Goal: Task Accomplishment & Management: Manage account settings

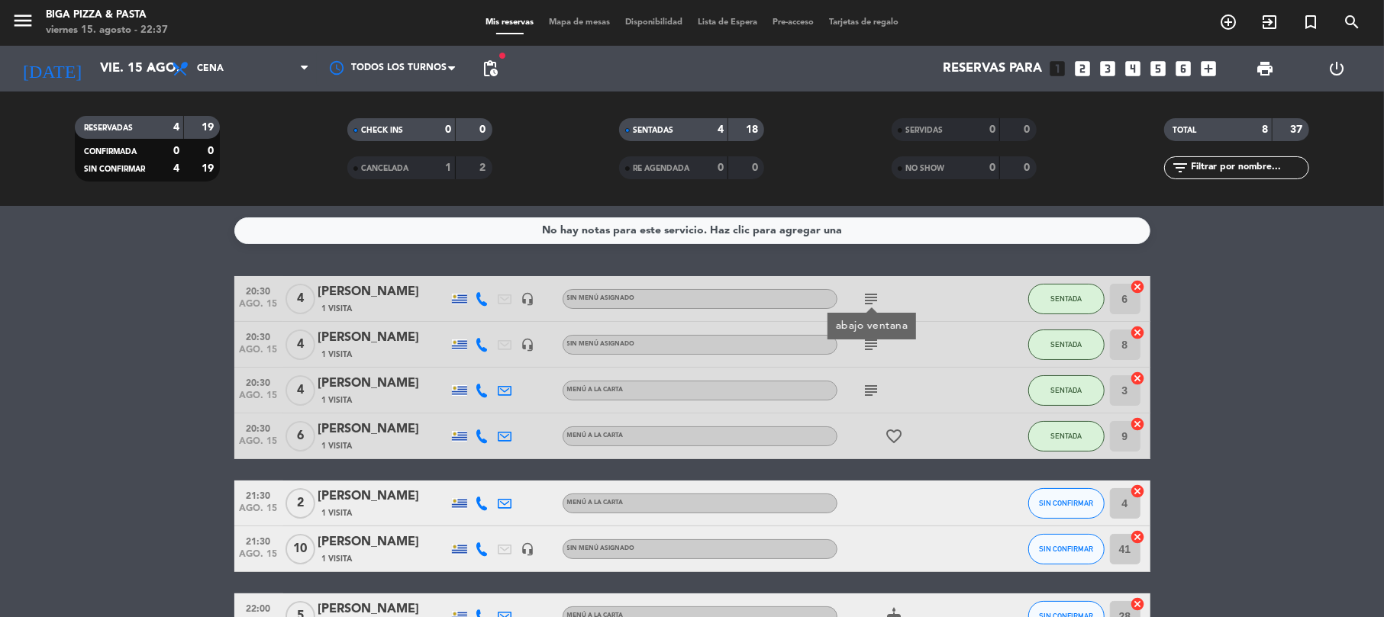
scroll to position [165, 0]
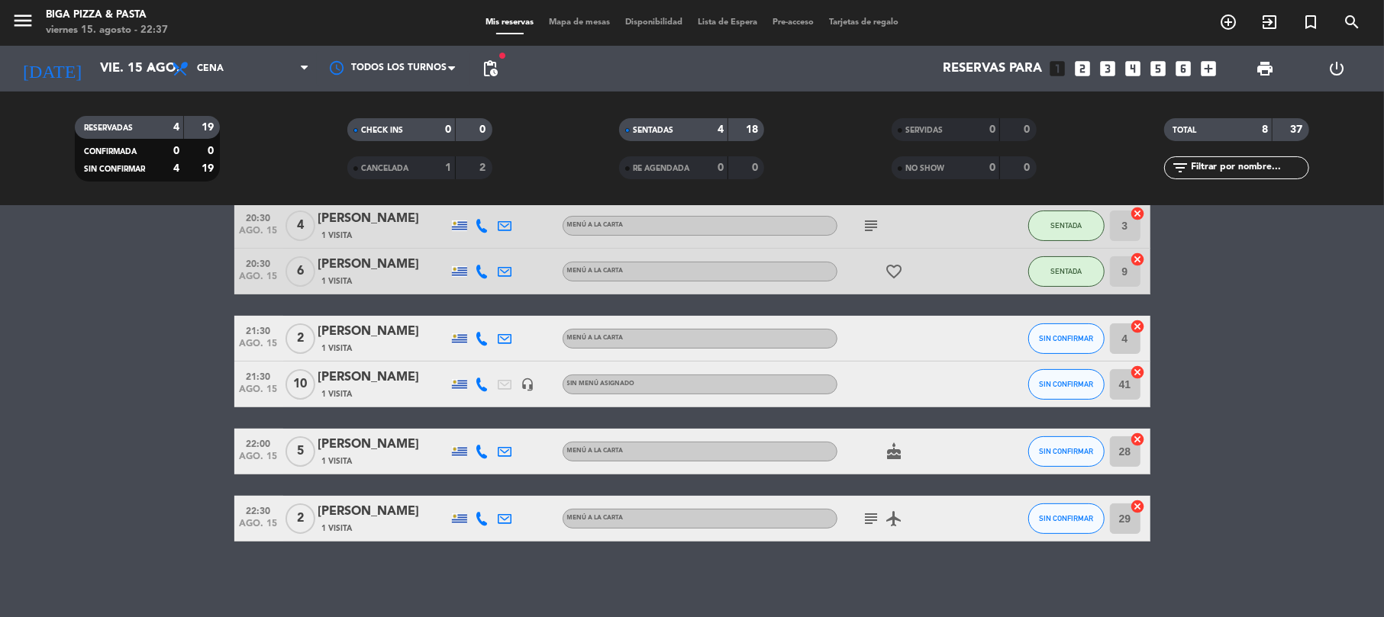
click at [129, 86] on div "[DATE] [DATE] arrow_drop_down" at bounding box center [87, 69] width 153 height 46
click at [124, 76] on input "vie. 15 ago." at bounding box center [174, 69] width 165 height 30
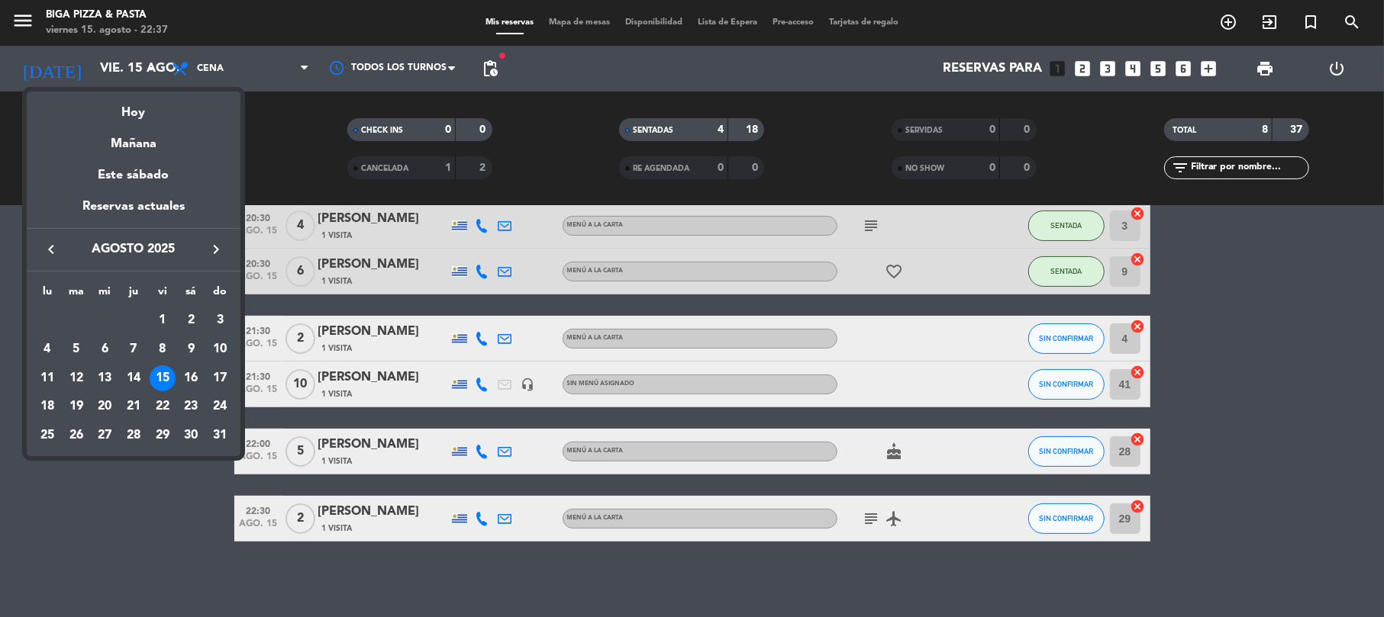
click at [487, 69] on div at bounding box center [692, 308] width 1384 height 617
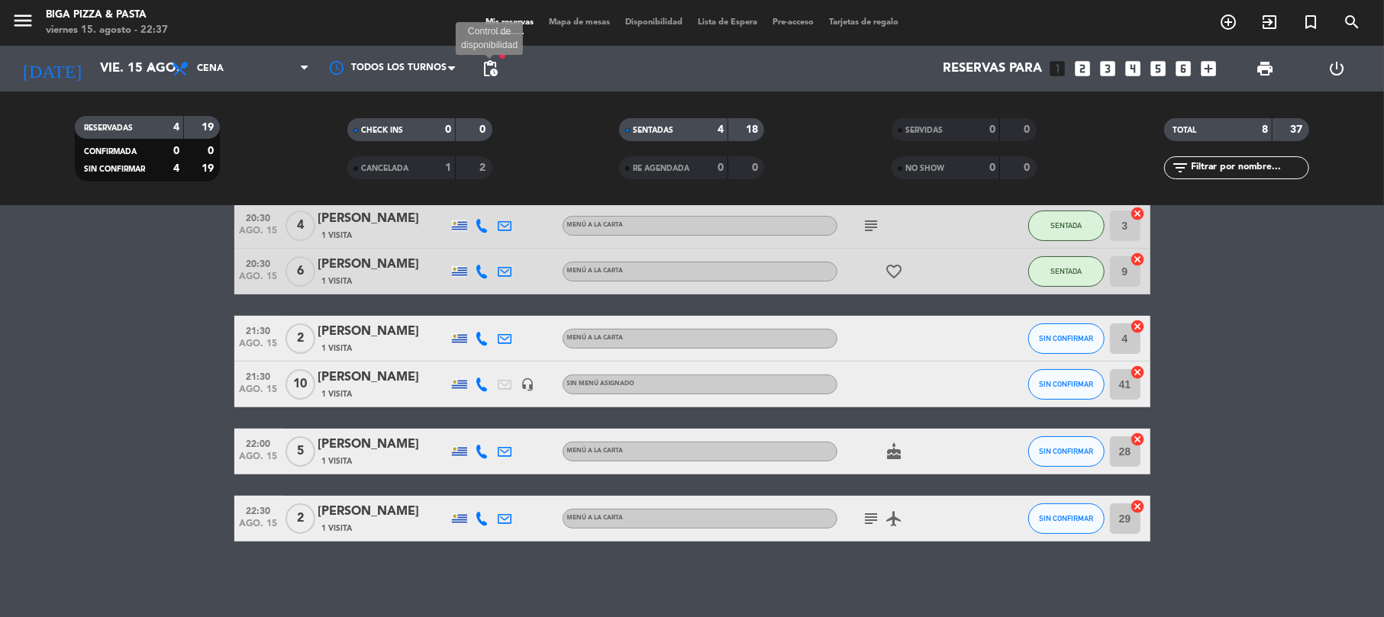
click at [485, 68] on span "pending_actions" at bounding box center [490, 69] width 18 height 18
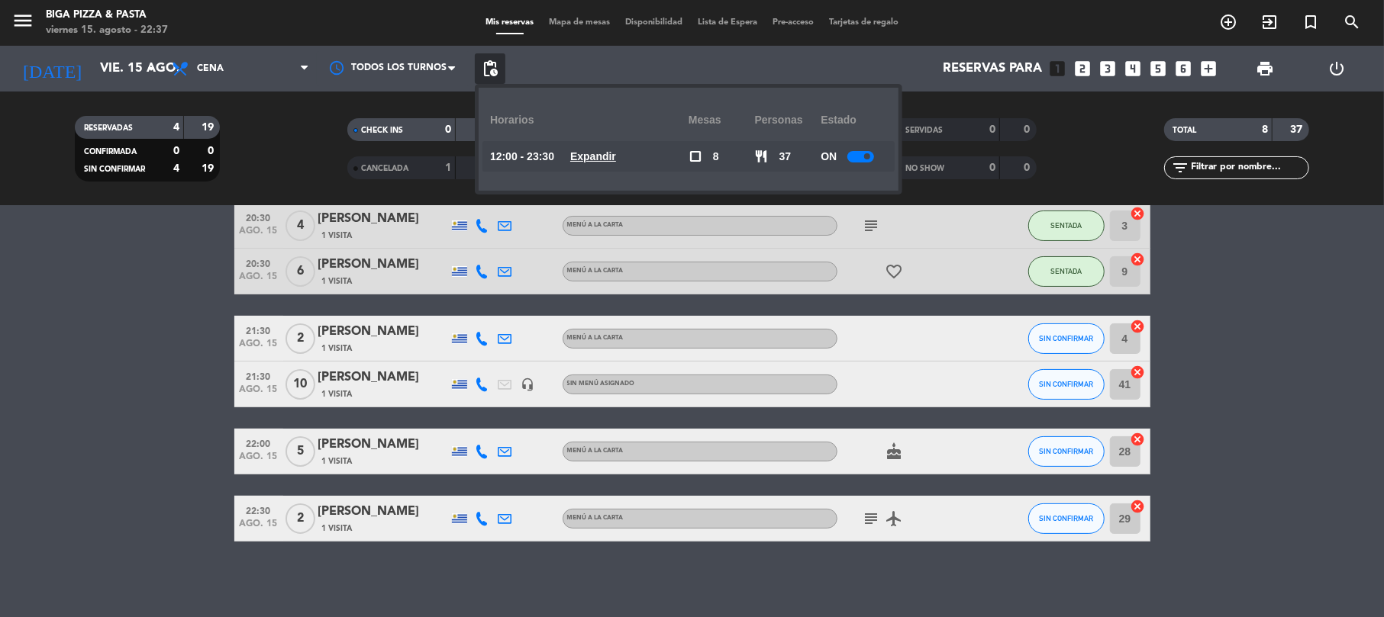
click at [603, 160] on u "Expandir" at bounding box center [593, 156] width 46 height 12
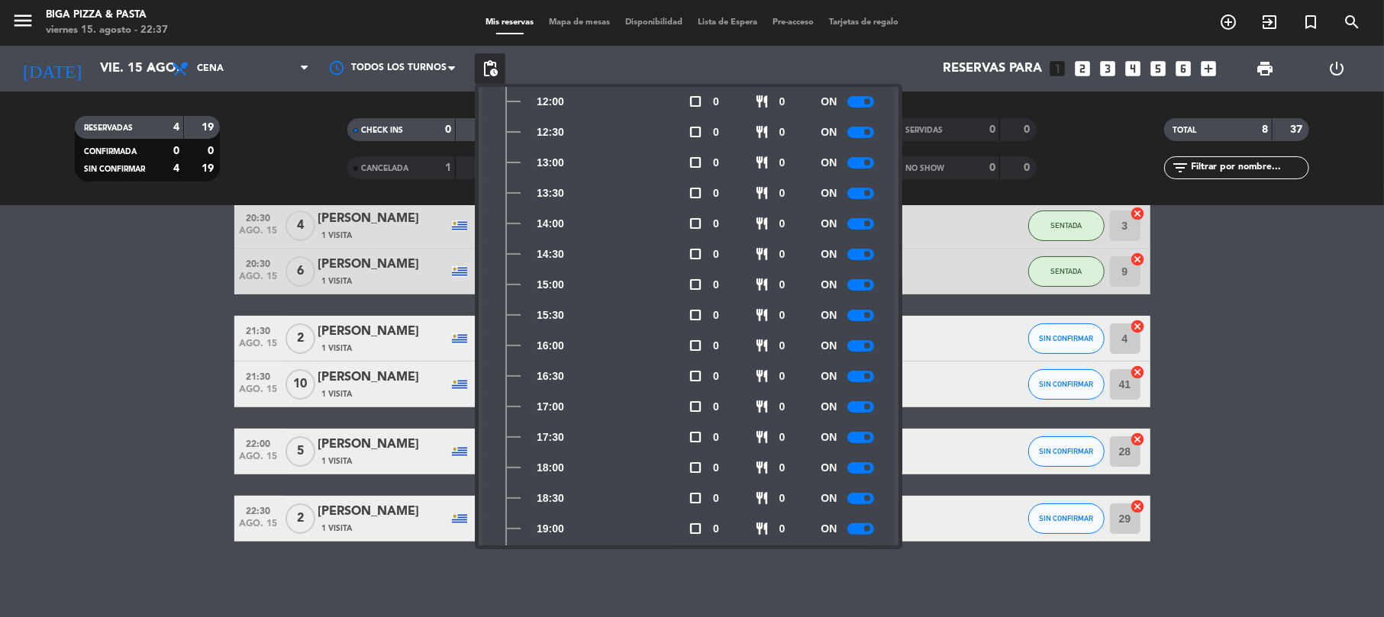
scroll to position [377, 0]
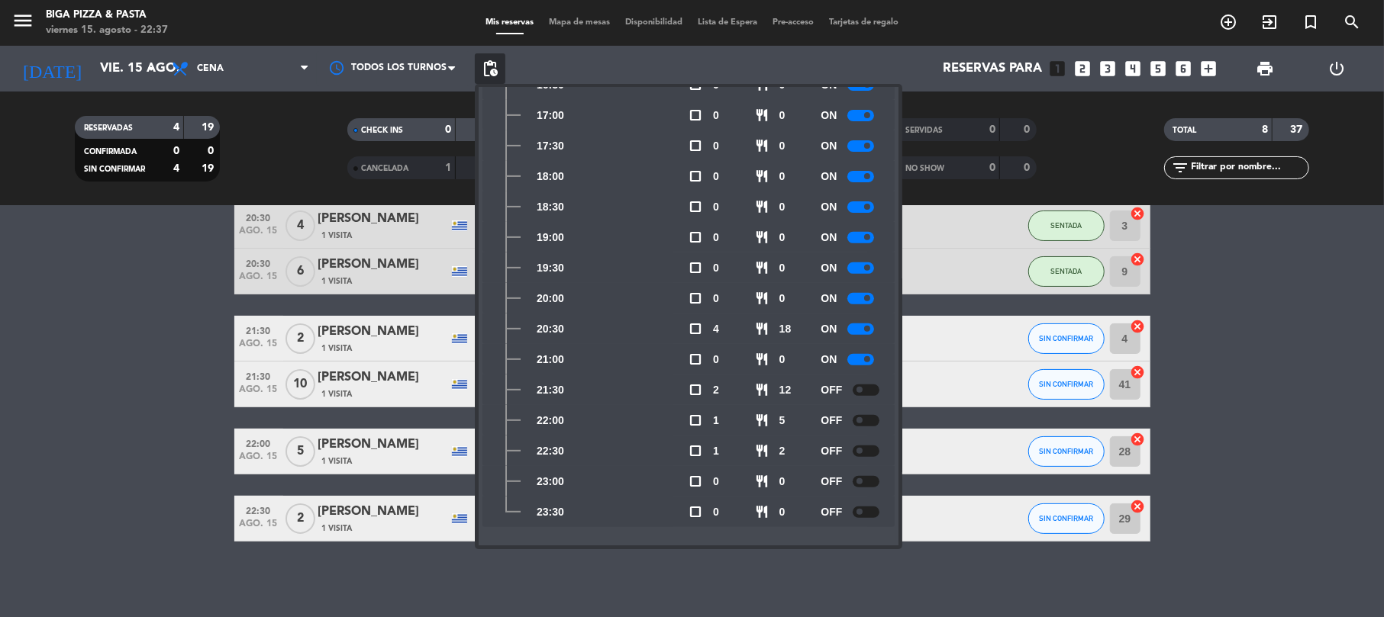
click at [870, 386] on div at bounding box center [865, 390] width 27 height 11
click at [868, 415] on div at bounding box center [865, 420] width 27 height 11
click at [868, 449] on div at bounding box center [865, 451] width 27 height 11
click at [908, 590] on div "No hay notas para este servicio. Haz clic para agregar una 20:30 [DATE] 4 diana…" at bounding box center [692, 411] width 1384 height 411
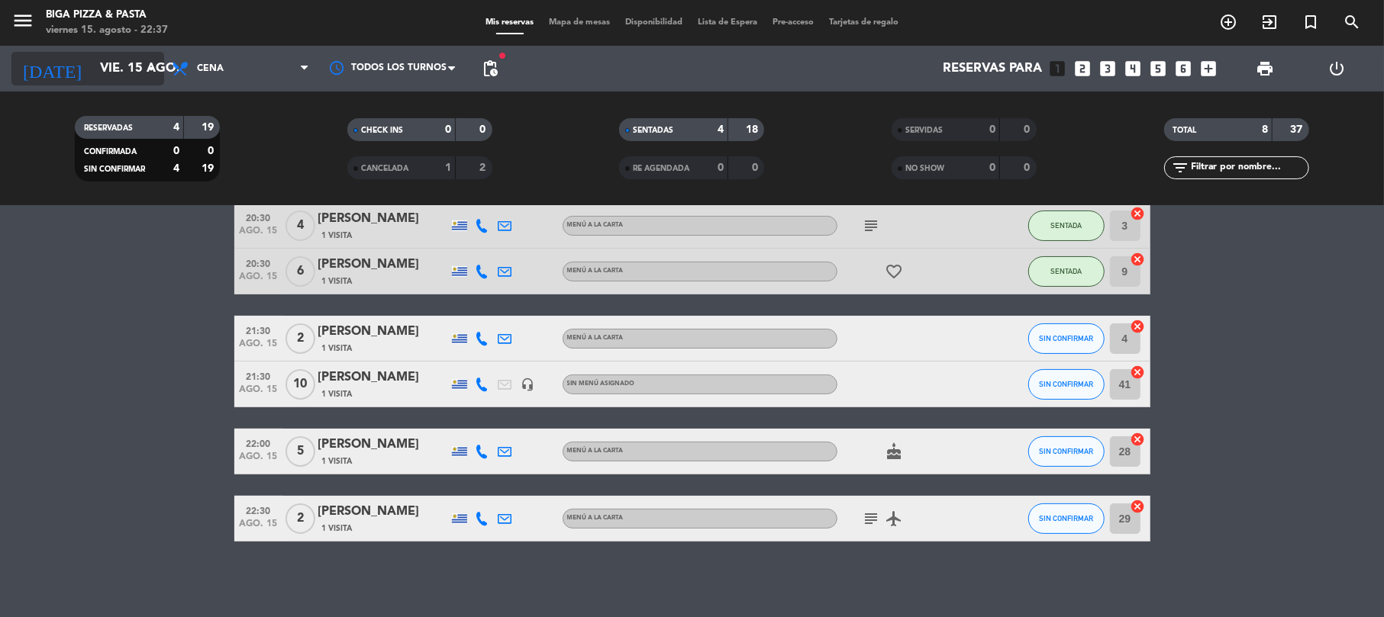
click at [122, 79] on input "vie. 15 ago." at bounding box center [174, 69] width 165 height 30
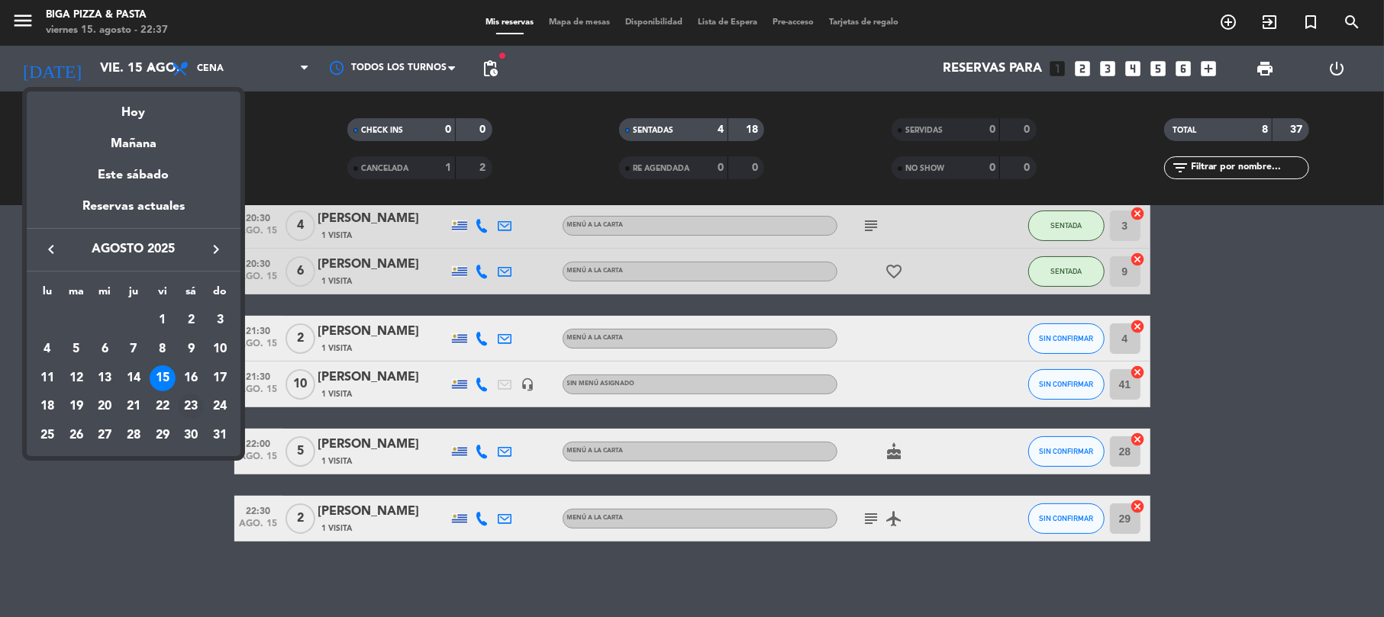
click at [197, 407] on div "23" at bounding box center [191, 407] width 26 height 26
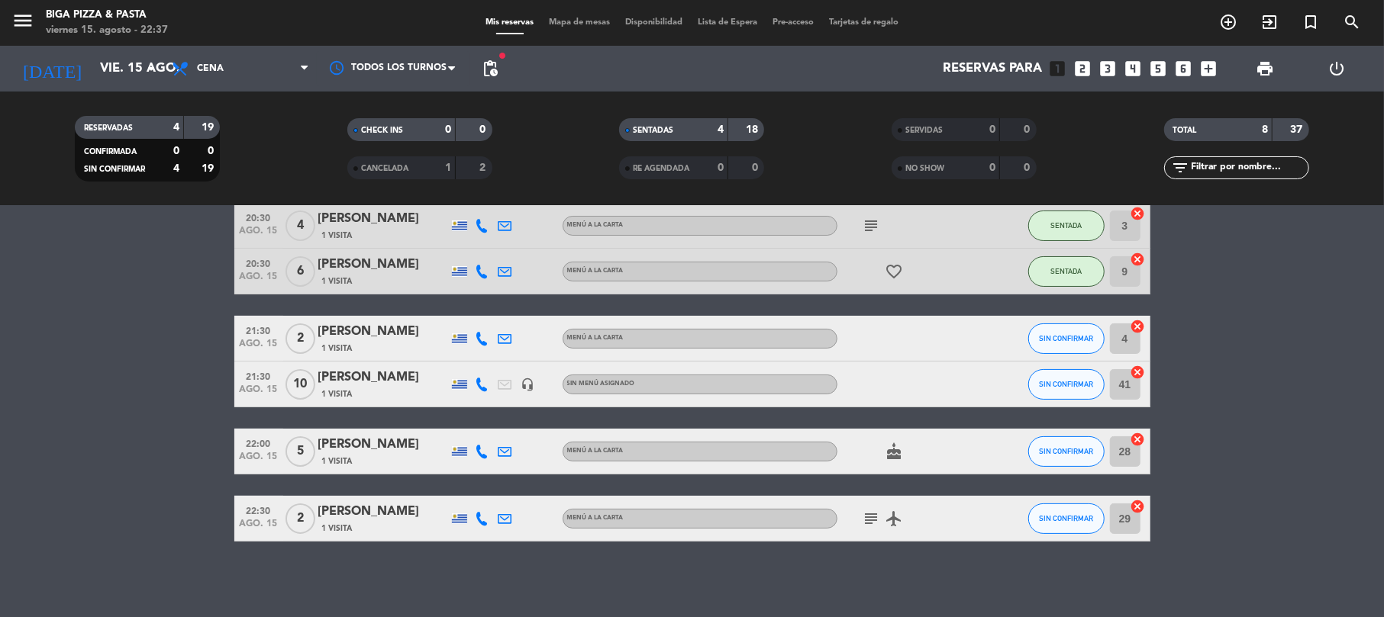
type input "sáb. 23 ago."
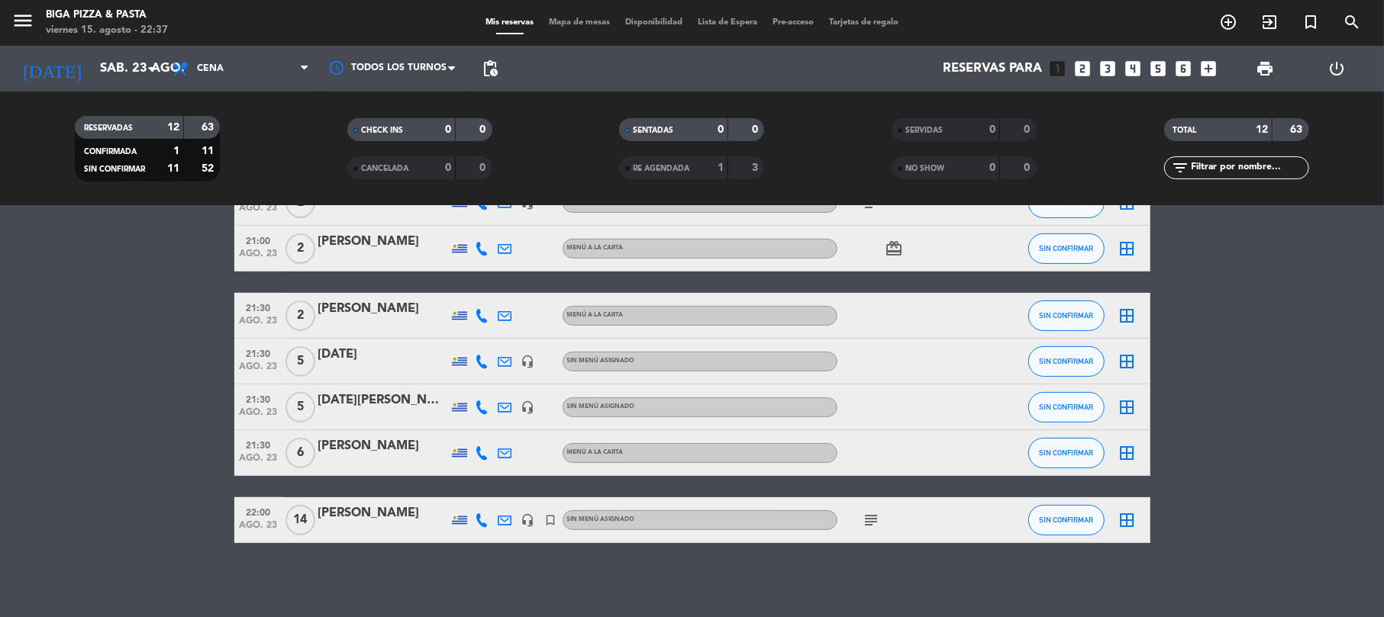
scroll to position [369, 0]
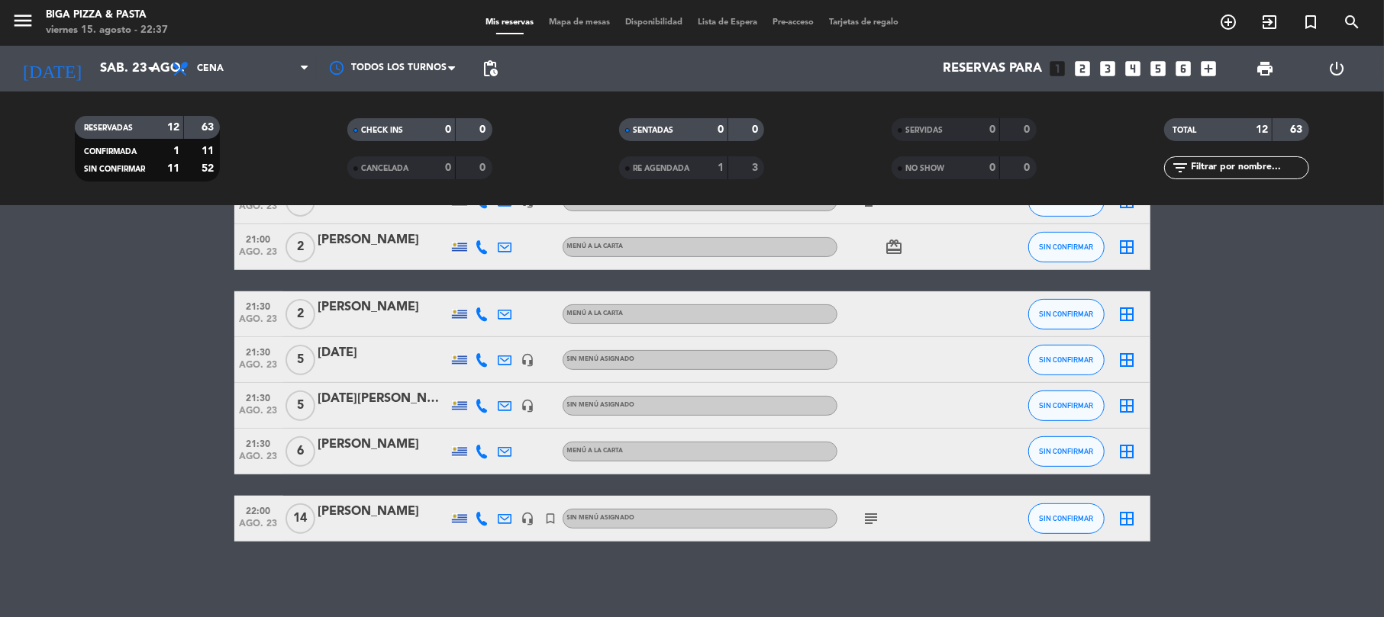
click at [324, 446] on div "[PERSON_NAME]" at bounding box center [383, 445] width 130 height 20
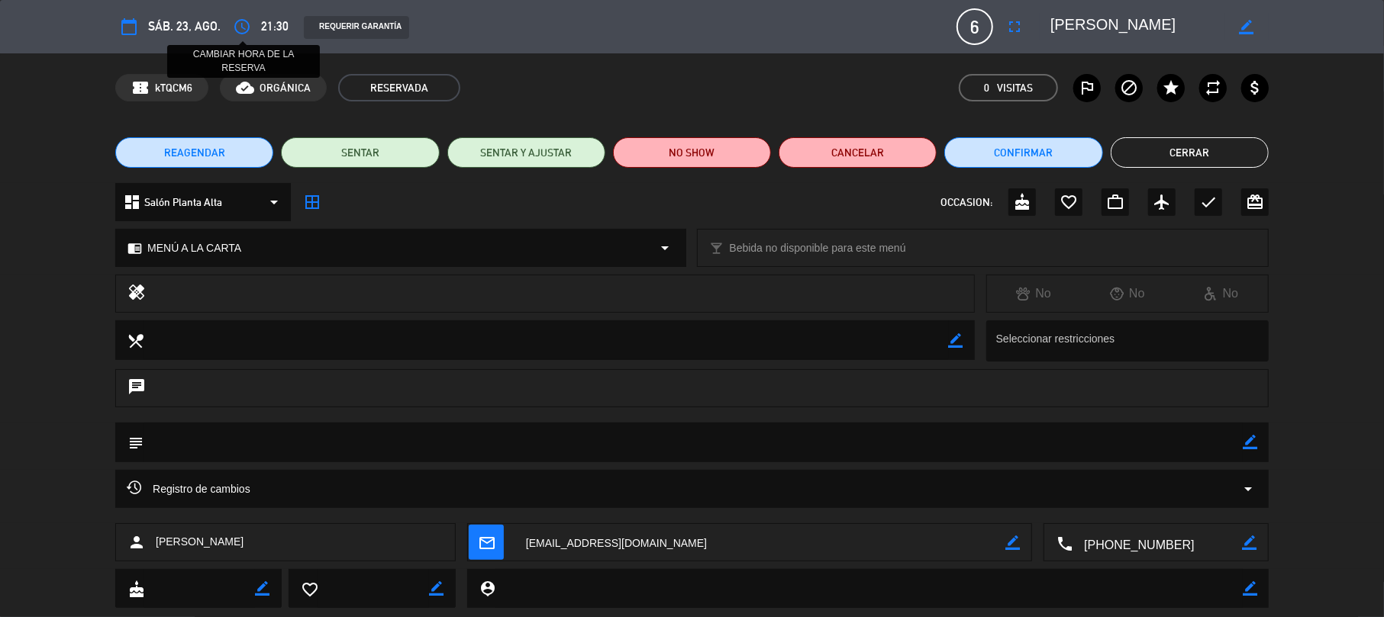
click at [237, 29] on icon "access_time" at bounding box center [242, 27] width 18 height 18
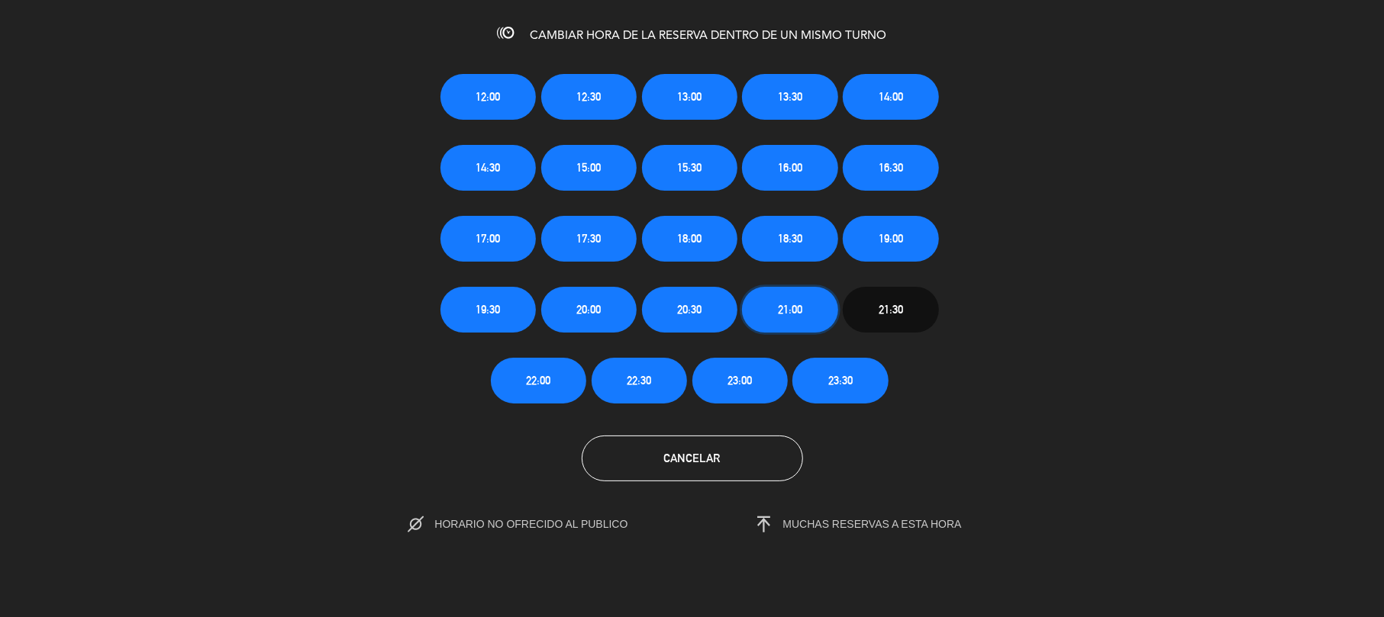
click at [780, 315] on span "21:00" at bounding box center [790, 310] width 24 height 18
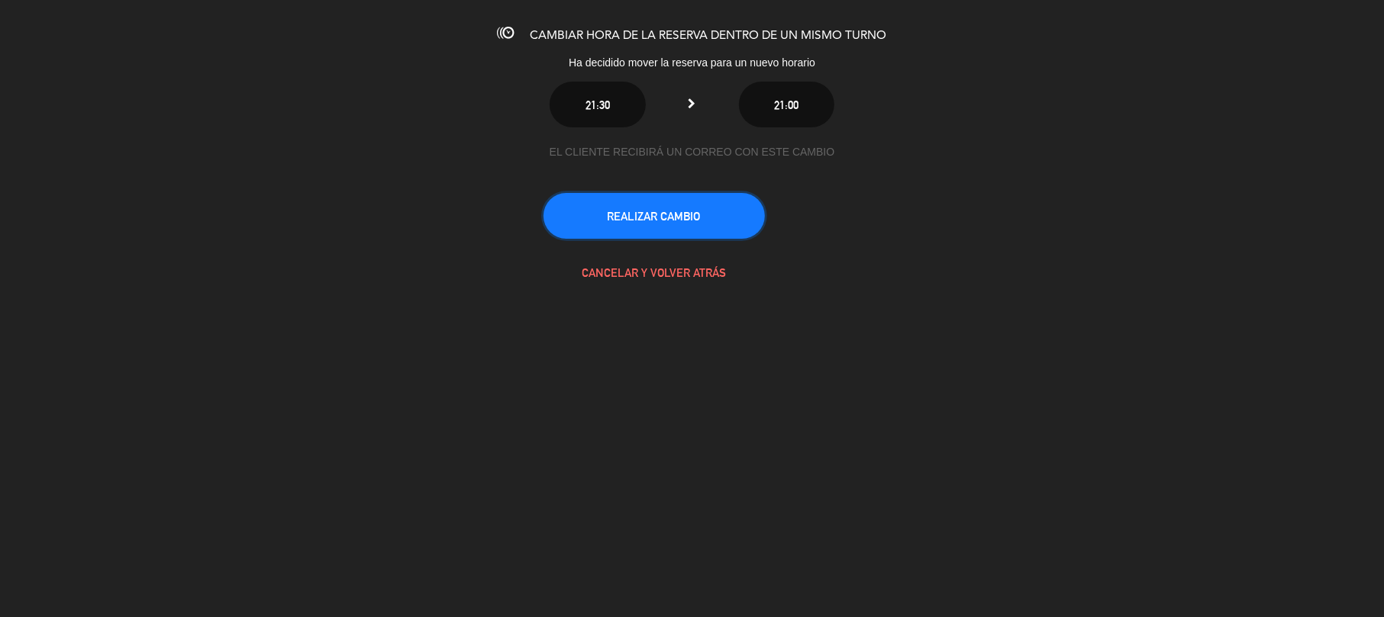
click at [699, 208] on button "REALIZAR CAMBIO" at bounding box center [653, 216] width 221 height 46
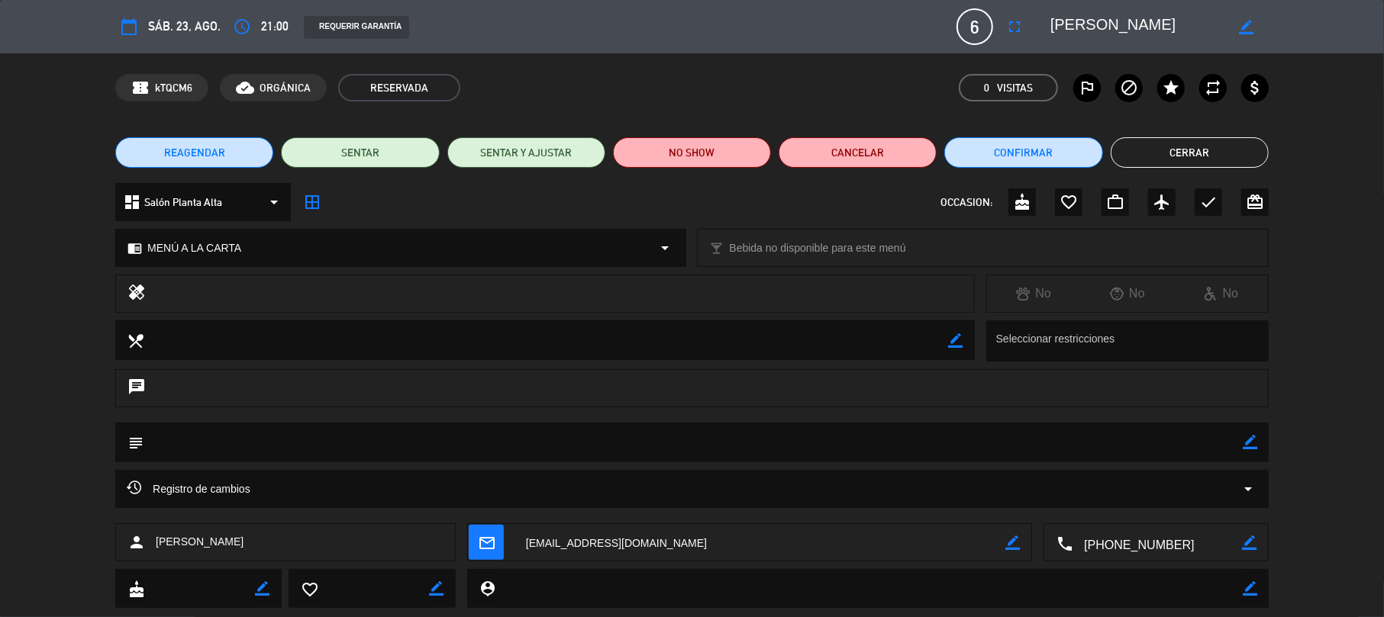
click at [1206, 145] on button "Cerrar" at bounding box center [1189, 152] width 158 height 31
